Goal: Book appointment/travel/reservation

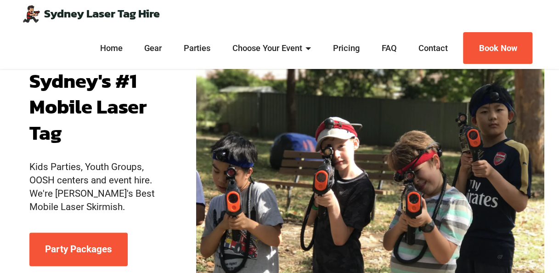
scroll to position [48, 0]
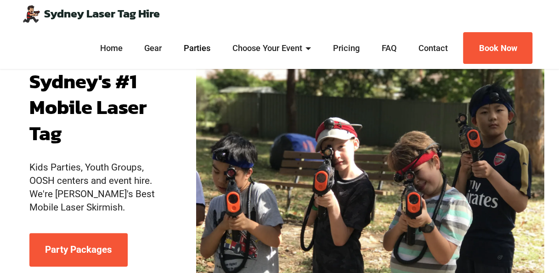
click at [190, 47] on link "Parties" at bounding box center [197, 48] width 32 height 12
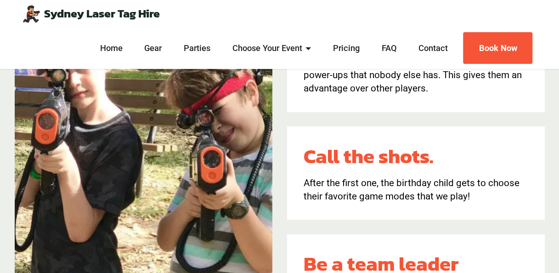
scroll to position [782, 0]
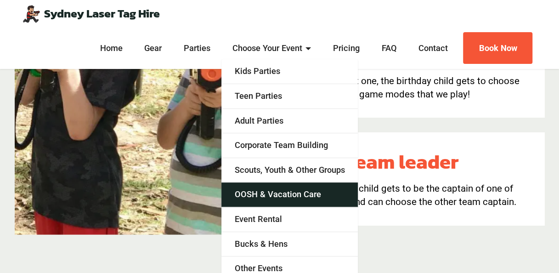
click at [270, 192] on link "OOSH & Vacation Care" at bounding box center [290, 194] width 137 height 25
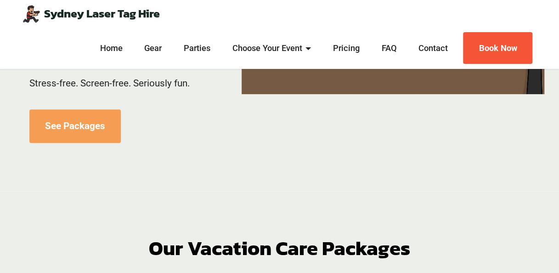
click at [108, 134] on link "See Packages" at bounding box center [74, 126] width 91 height 34
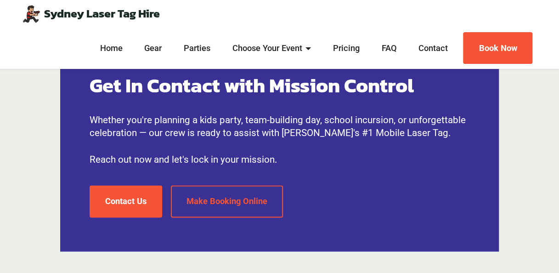
scroll to position [2197, 0]
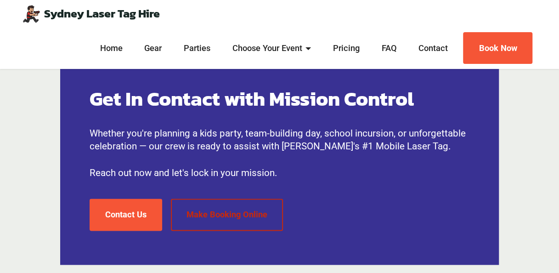
click at [254, 231] on link "Make Booking Online" at bounding box center [227, 215] width 112 height 32
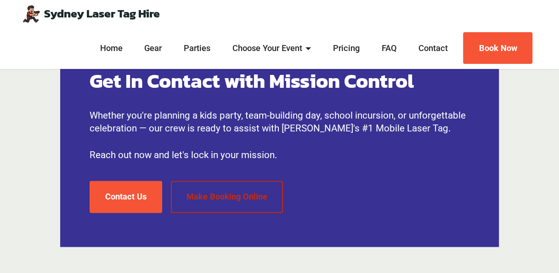
scroll to position [2216, 0]
